Goal: Transaction & Acquisition: Register for event/course

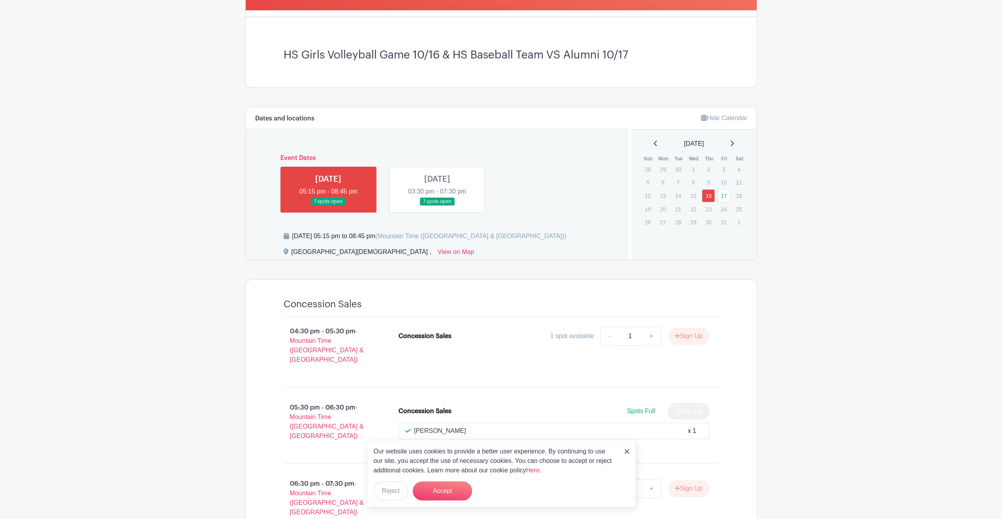
scroll to position [231, 0]
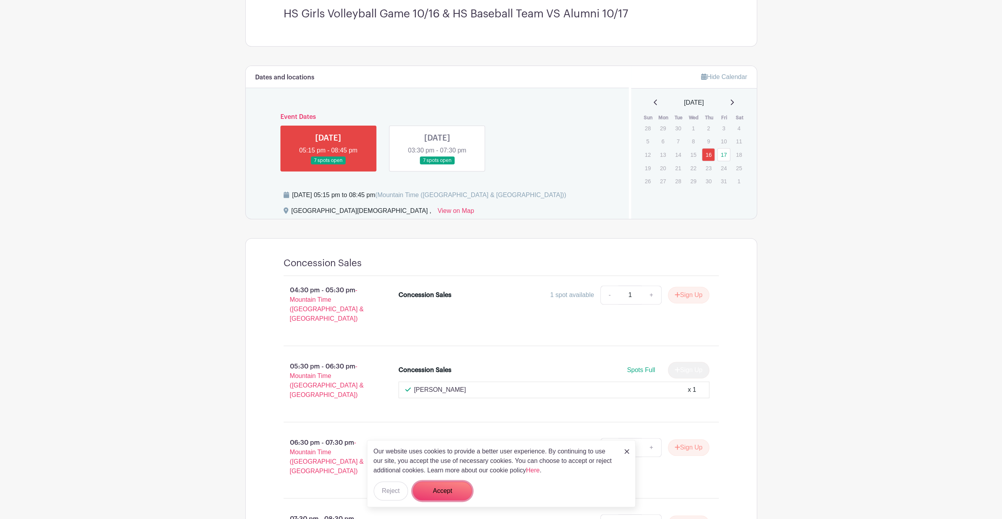
drag, startPoint x: 457, startPoint y: 489, endPoint x: 481, endPoint y: 467, distance: 32.7
click at [457, 489] on button "Accept" at bounding box center [442, 491] width 59 height 19
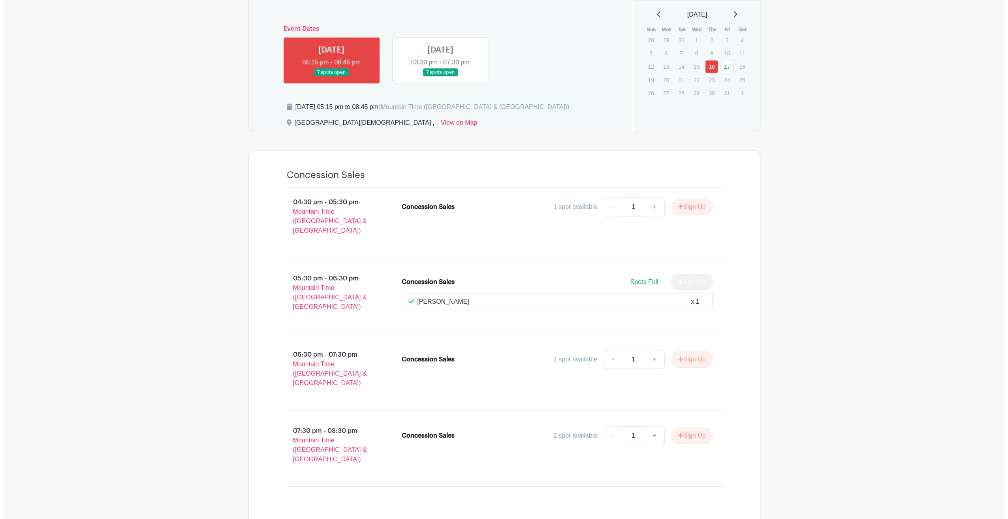
scroll to position [302, 0]
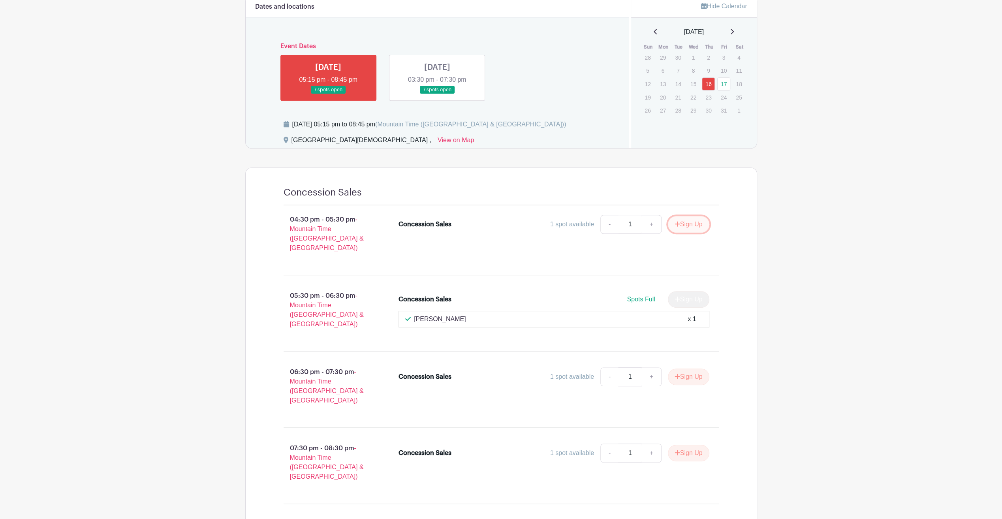
click at [687, 220] on button "Sign Up" at bounding box center [688, 224] width 41 height 17
click at [713, 499] on link "Review & Confirm Signups" at bounding box center [711, 498] width 92 height 19
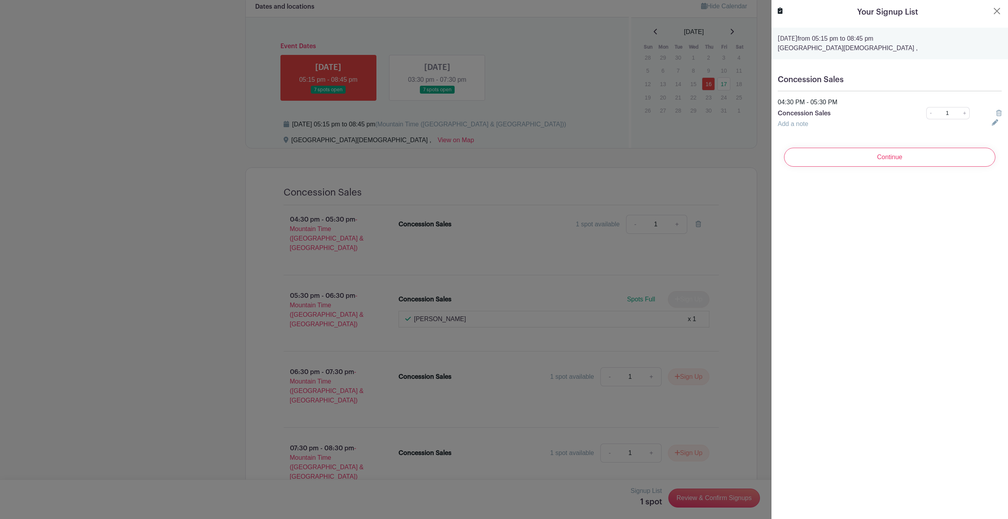
click at [808, 125] on link "Add a note" at bounding box center [793, 123] width 30 height 7
click at [813, 125] on input "text" at bounding box center [880, 128] width 205 height 19
type input "[PERSON_NAME]"
click at [840, 166] on input "Continue" at bounding box center [889, 166] width 211 height 19
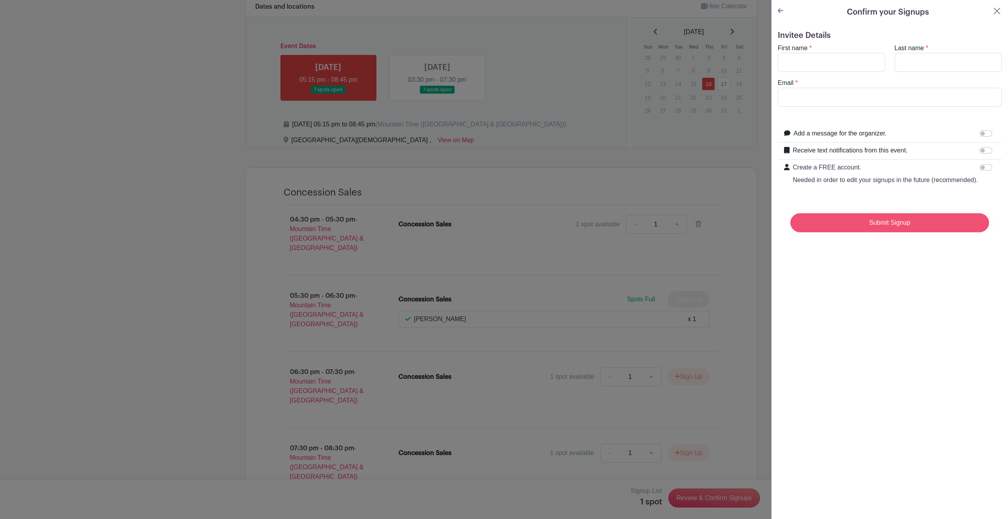
click at [895, 232] on input "Submit Signup" at bounding box center [890, 222] width 199 height 19
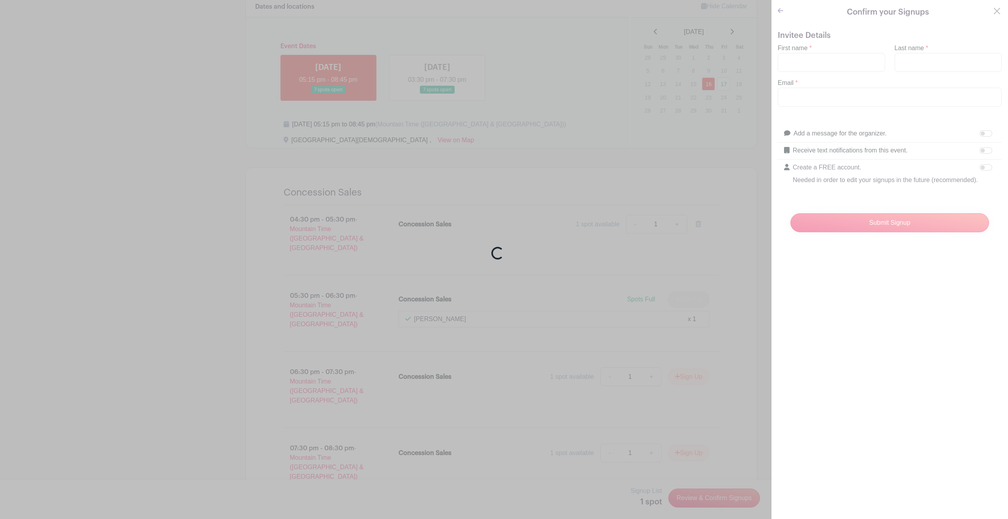
click at [857, 55] on div "Loading..." at bounding box center [504, 259] width 1008 height 519
click at [828, 62] on div "Loading..." at bounding box center [504, 259] width 1008 height 519
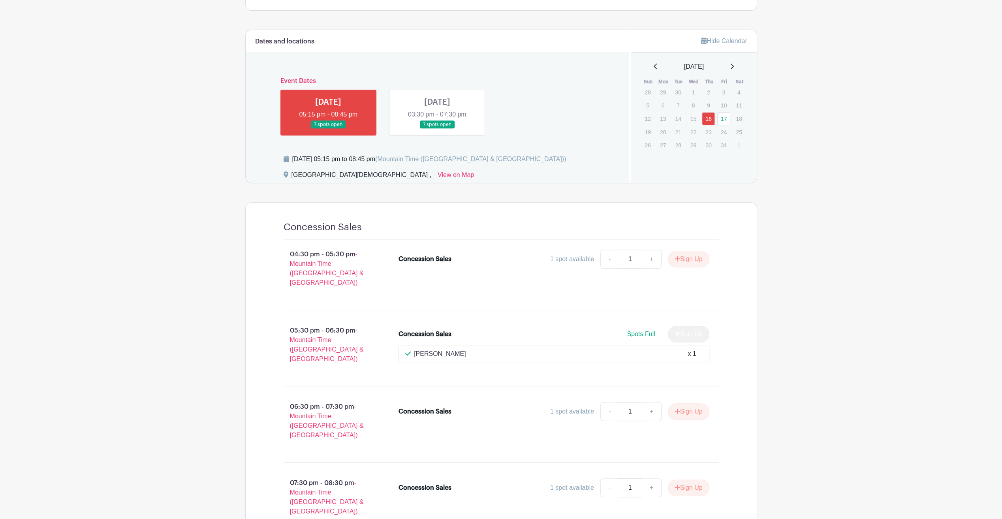
scroll to position [299, 0]
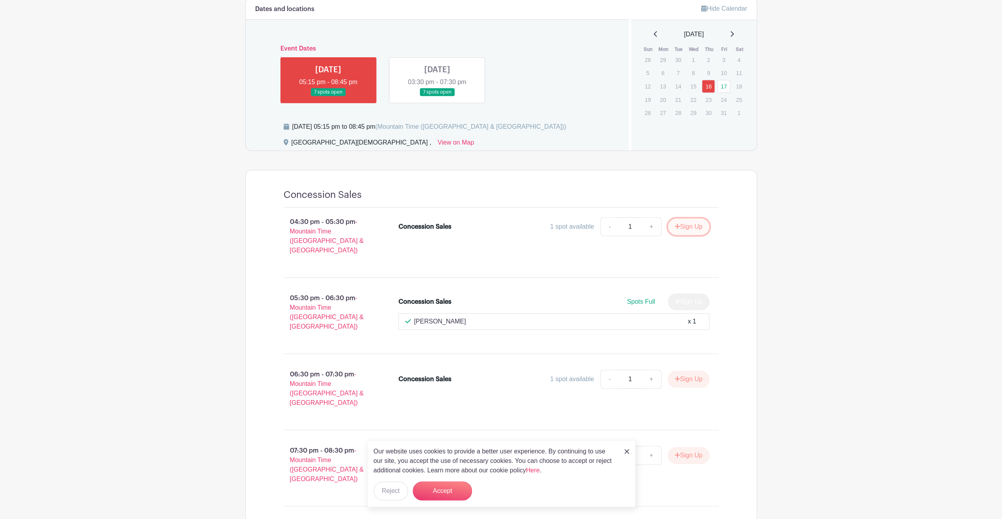
click at [687, 226] on button "Sign Up" at bounding box center [688, 226] width 41 height 17
click at [444, 488] on button "Accept" at bounding box center [442, 491] width 59 height 19
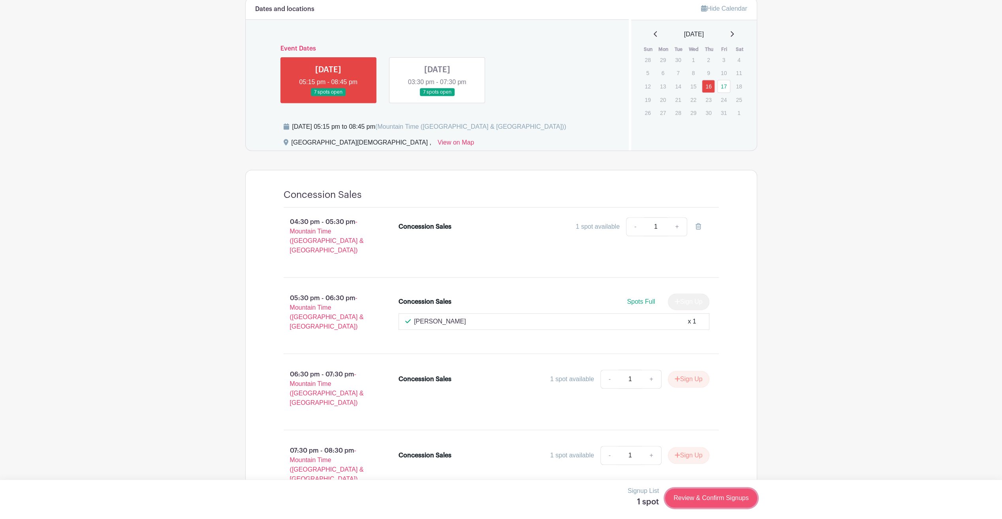
click at [713, 499] on link "Review & Confirm Signups" at bounding box center [711, 498] width 92 height 19
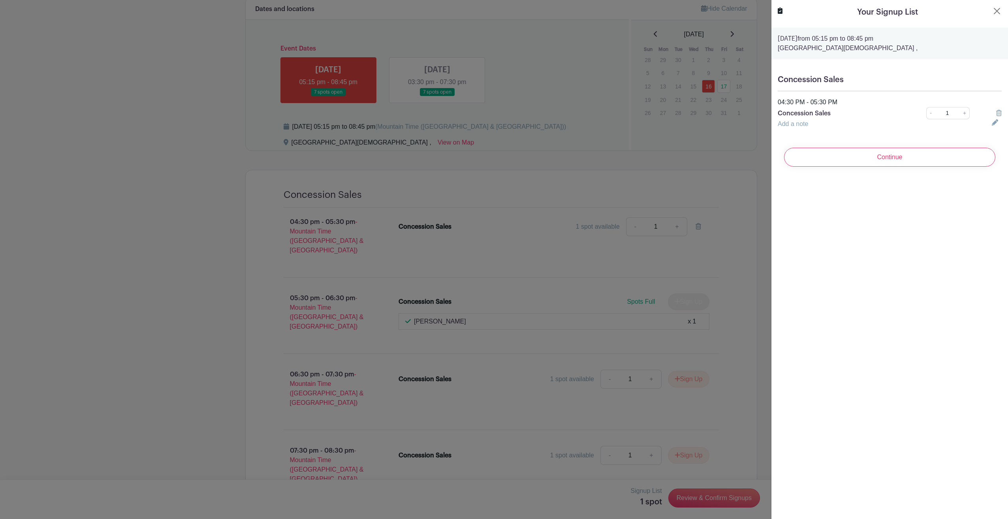
click at [820, 121] on div "Add a note" at bounding box center [880, 123] width 214 height 9
click at [888, 150] on input "Continue" at bounding box center [889, 157] width 211 height 19
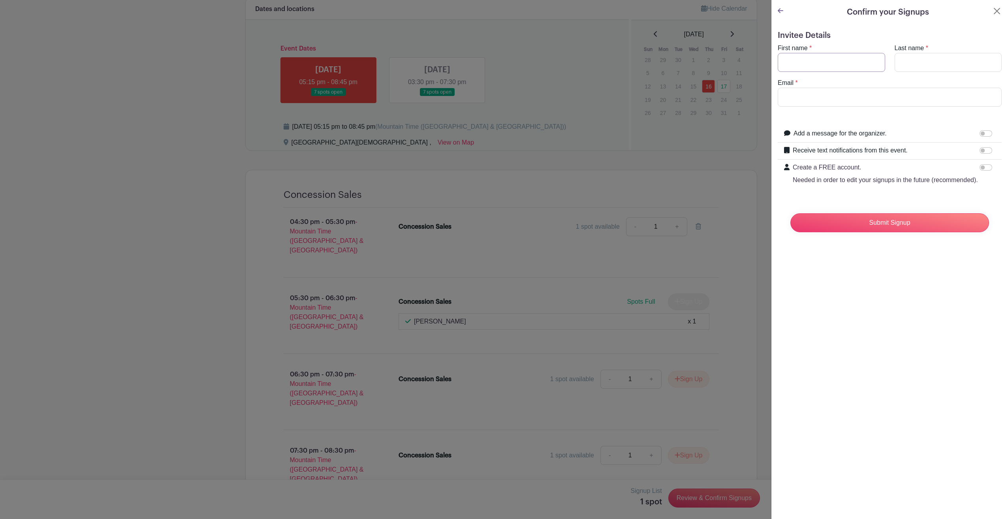
click at [814, 59] on input "First name" at bounding box center [831, 62] width 107 height 19
type input "[PERSON_NAME]"
type input "[EMAIL_ADDRESS][DOMAIN_NAME]"
drag, startPoint x: 912, startPoint y: 60, endPoint x: 914, endPoint y: 68, distance: 8.1
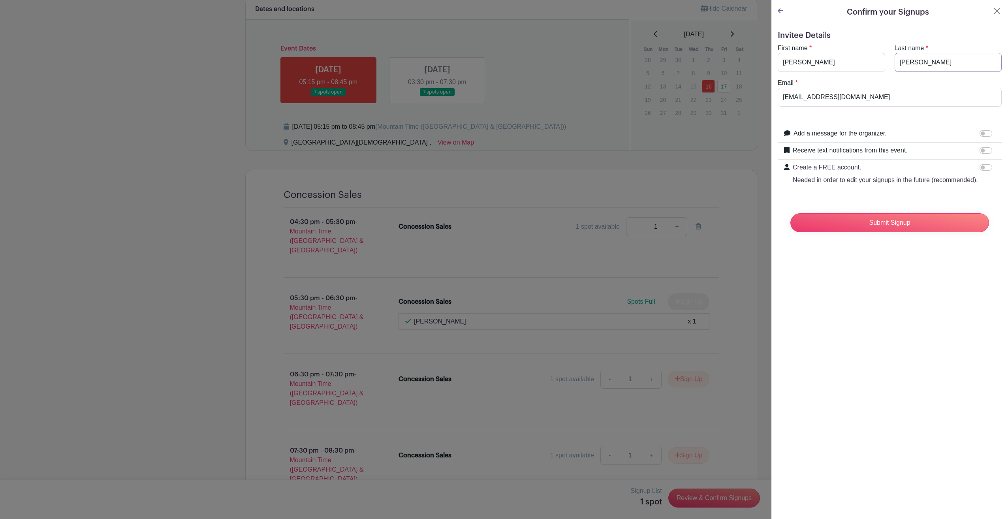
click at [912, 60] on input "[PERSON_NAME]" at bounding box center [948, 62] width 107 height 19
type input "[PERSON_NAME]"
click at [855, 226] on input "Submit Signup" at bounding box center [890, 222] width 199 height 19
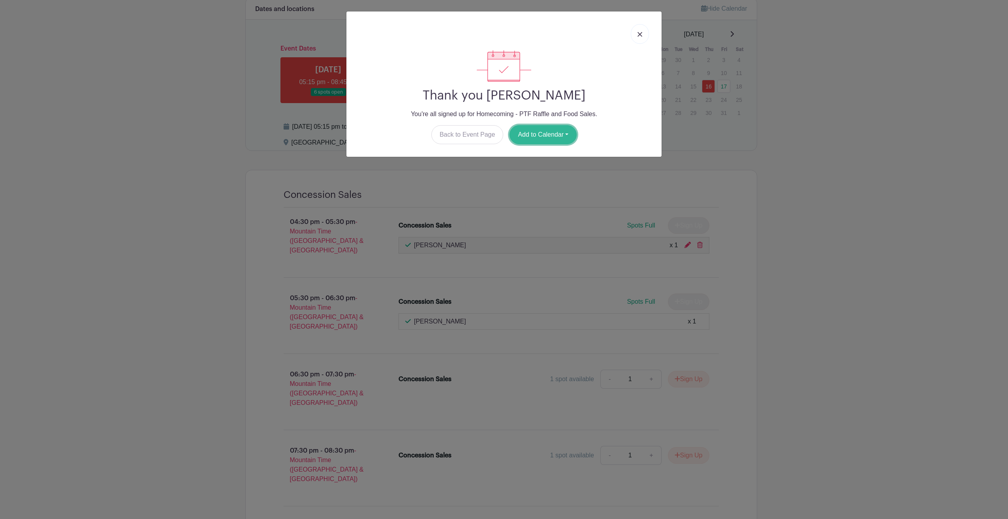
click at [542, 131] on button "Add to Calendar" at bounding box center [543, 134] width 67 height 19
click at [552, 157] on link "Google Calendar" at bounding box center [541, 155] width 62 height 13
click at [530, 134] on button "Add to Calendar" at bounding box center [543, 134] width 67 height 19
click at [525, 165] on link "Outlook" at bounding box center [541, 167] width 62 height 13
click at [642, 36] on img at bounding box center [640, 34] width 5 height 5
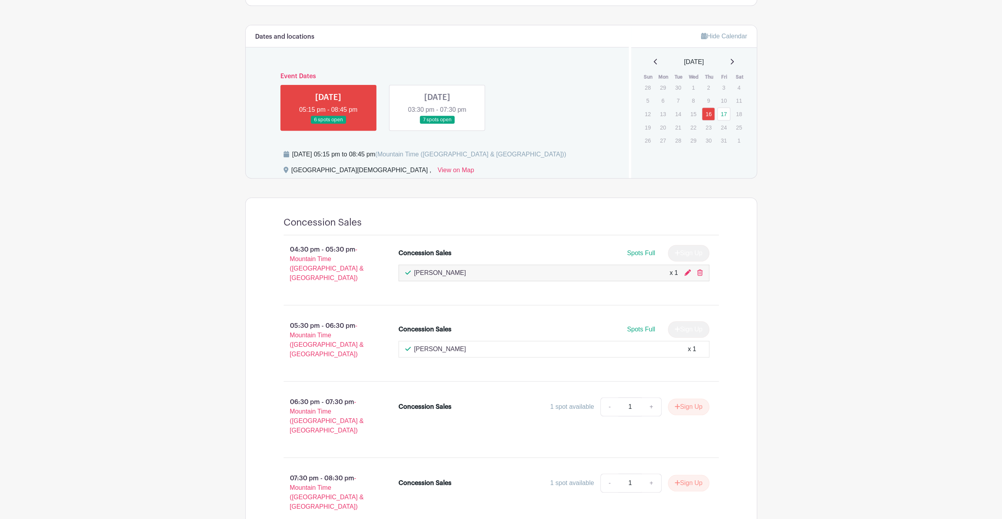
scroll to position [0, 0]
